Goal: Task Accomplishment & Management: Manage account settings

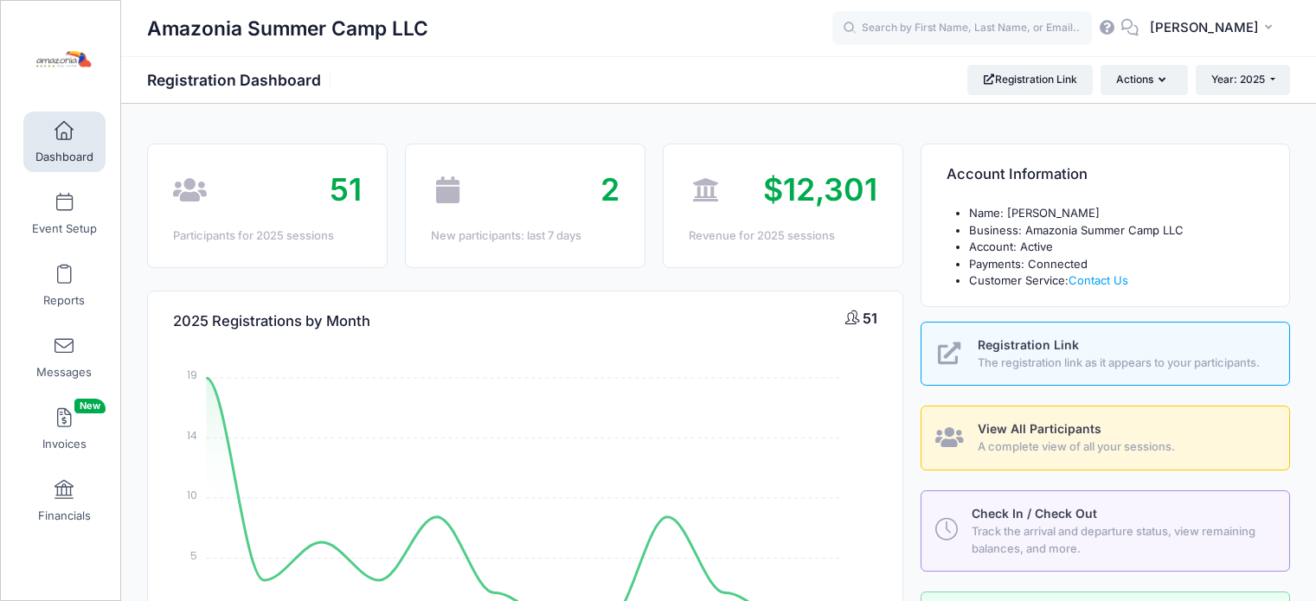
select select
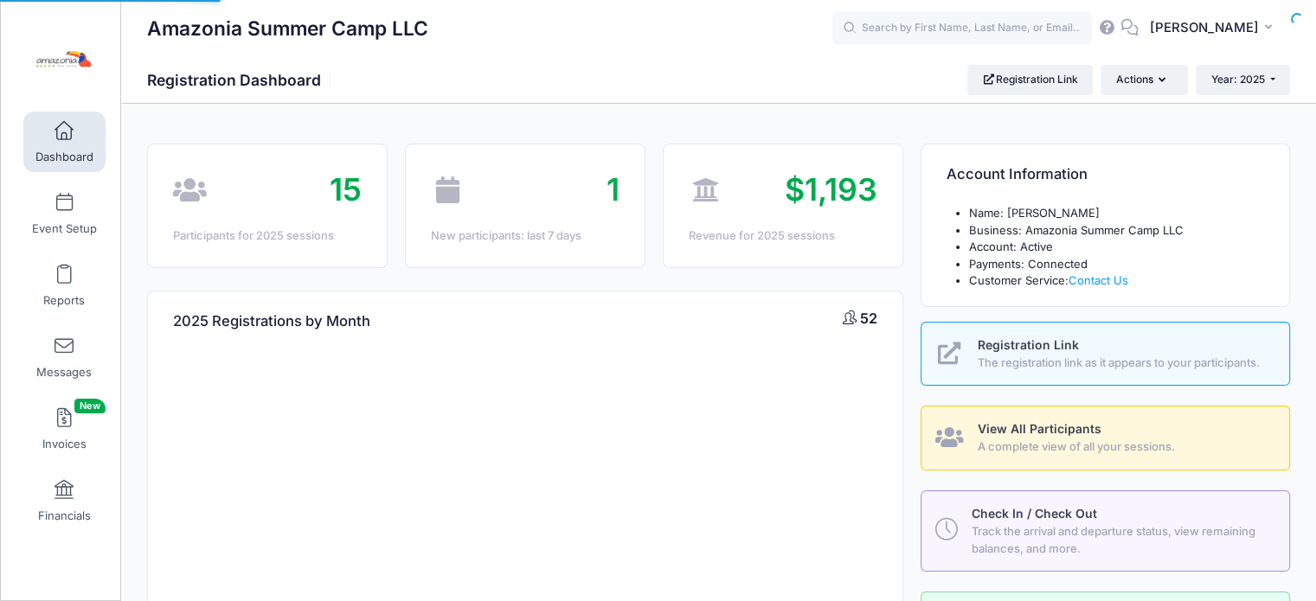
select select
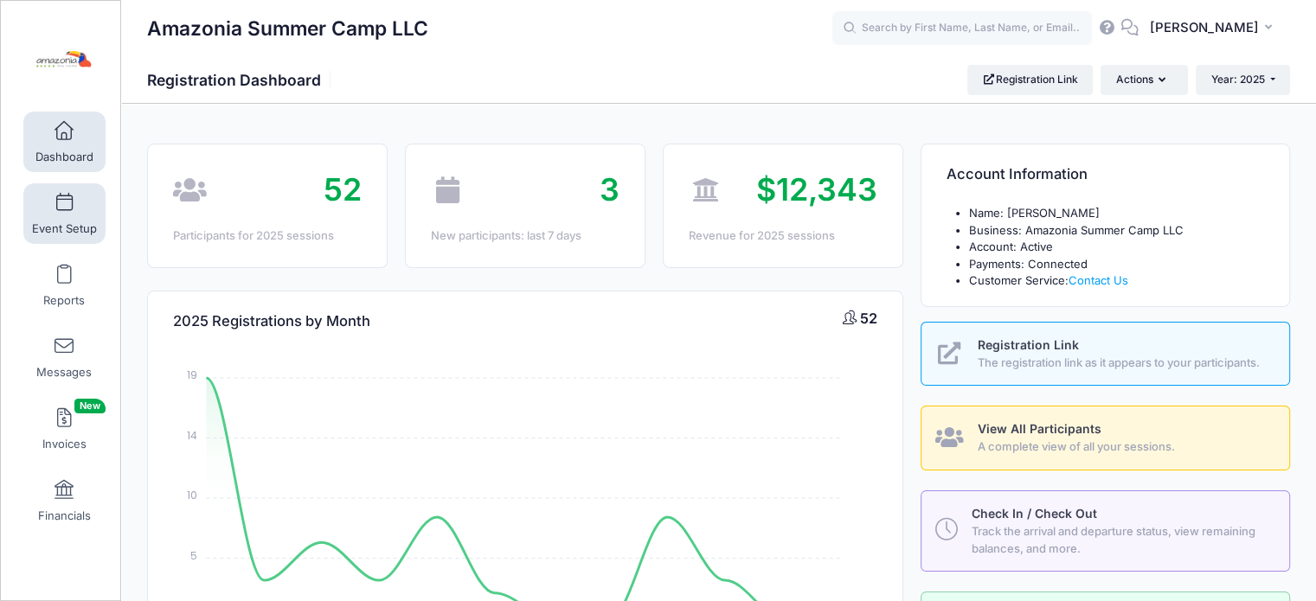
click at [64, 210] on span at bounding box center [64, 203] width 0 height 19
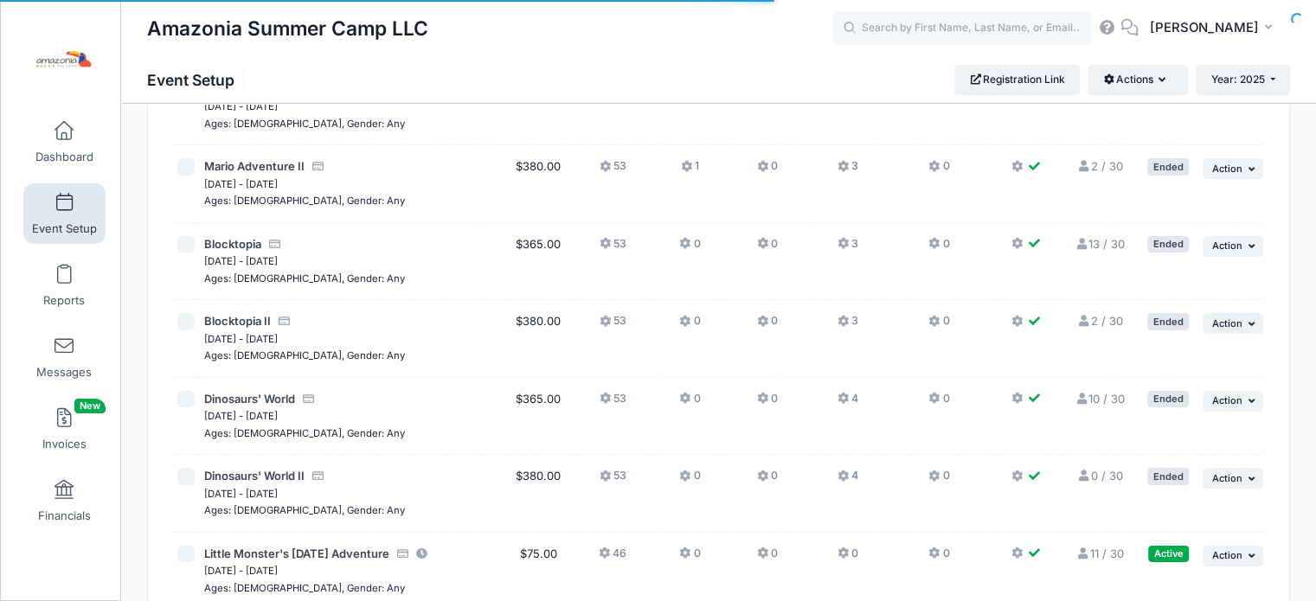
scroll to position [324, 0]
